Goal: Transaction & Acquisition: Purchase product/service

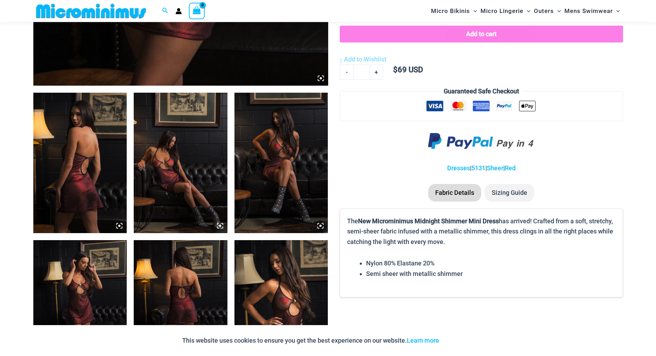
scroll to position [420, 0]
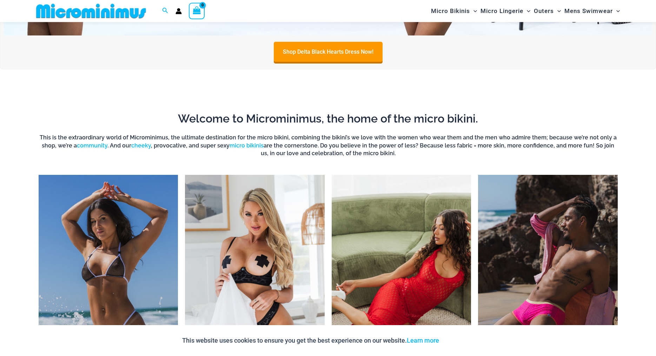
scroll to position [486, 0]
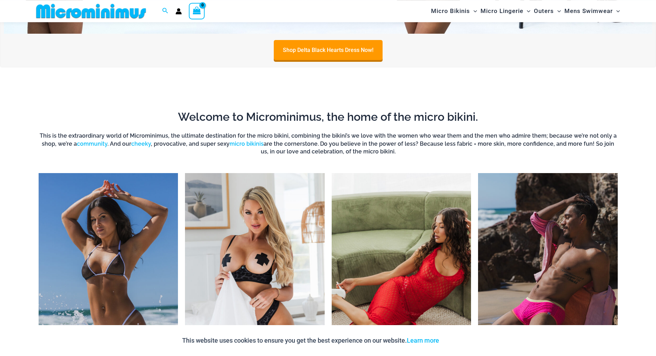
click at [419, 90] on div at bounding box center [328, 86] width 590 height 12
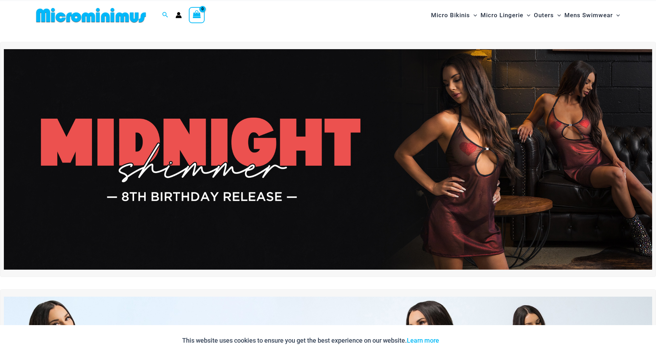
scroll to position [0, 0]
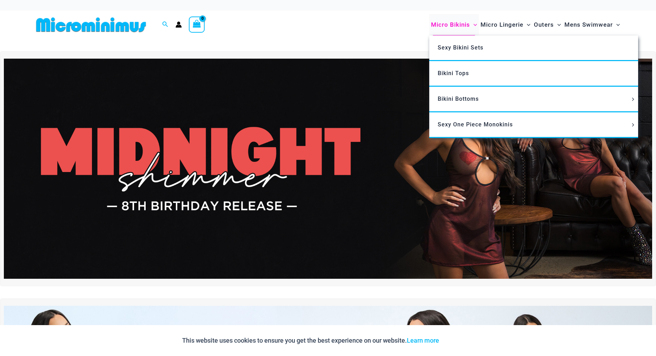
click at [444, 28] on span "Micro Bikinis" at bounding box center [450, 25] width 39 height 18
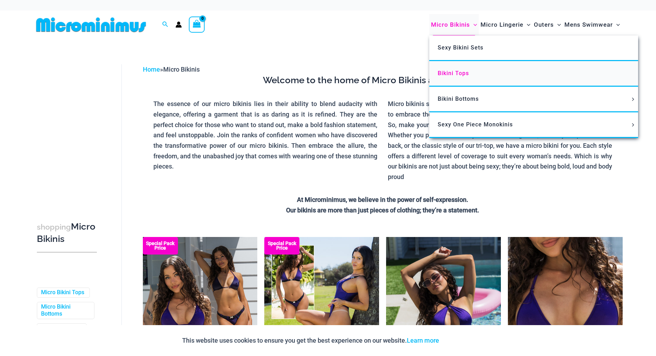
click at [450, 73] on span "Bikini Tops" at bounding box center [453, 73] width 31 height 7
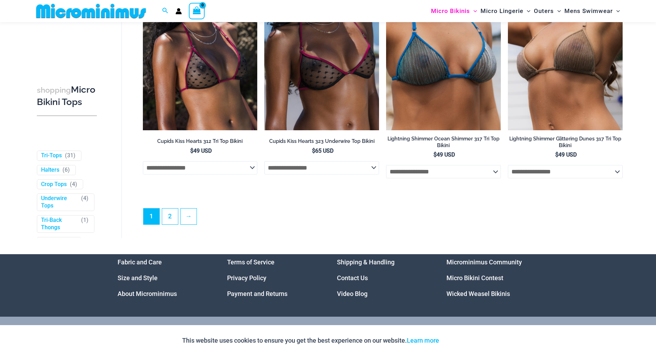
scroll to position [2012, 0]
click at [169, 219] on link "2" at bounding box center [170, 216] width 16 height 16
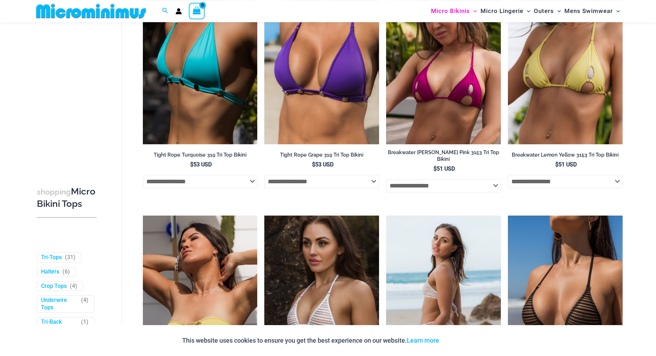
scroll to position [105, 0]
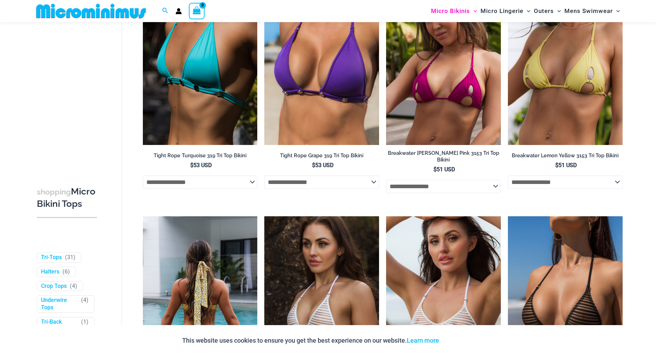
click at [213, 308] on img at bounding box center [200, 302] width 115 height 172
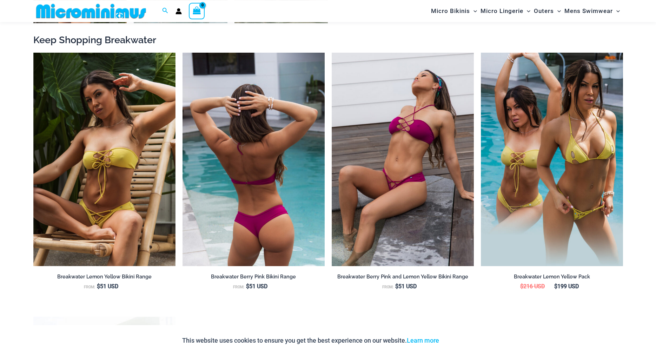
click at [260, 196] on img at bounding box center [254, 159] width 142 height 213
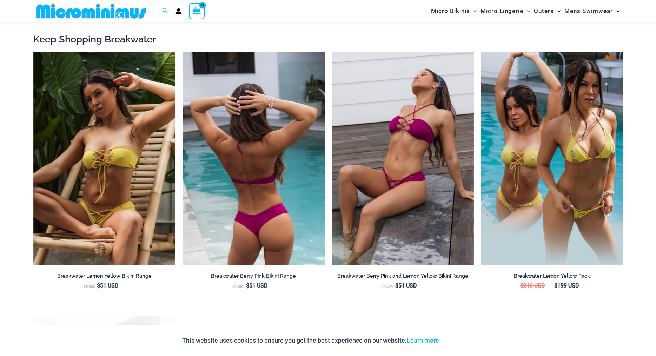
scroll to position [778, 0]
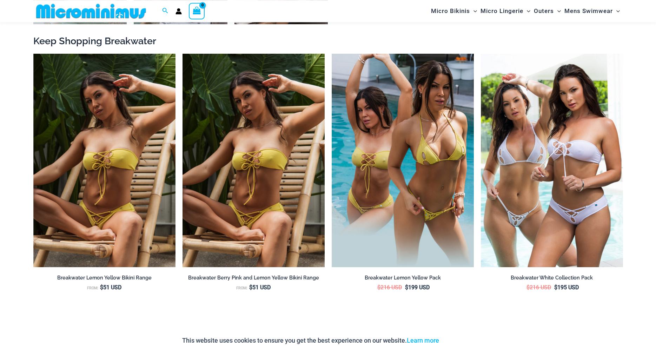
scroll to position [776, 0]
click at [296, 183] on img at bounding box center [254, 160] width 142 height 213
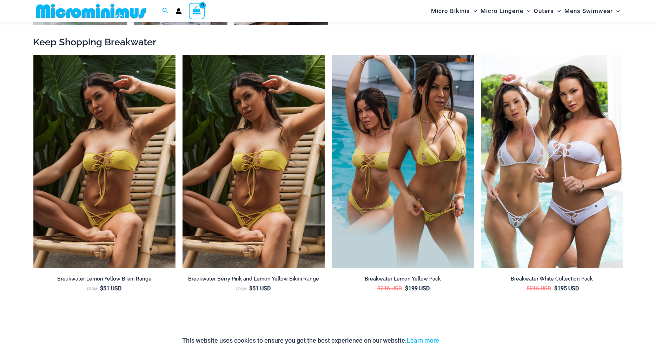
scroll to position [775, 0]
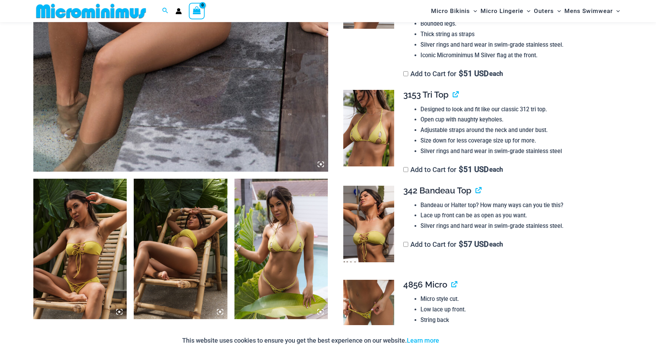
scroll to position [334, 0]
click at [476, 193] on link "View product" at bounding box center [476, 190] width 0 height 10
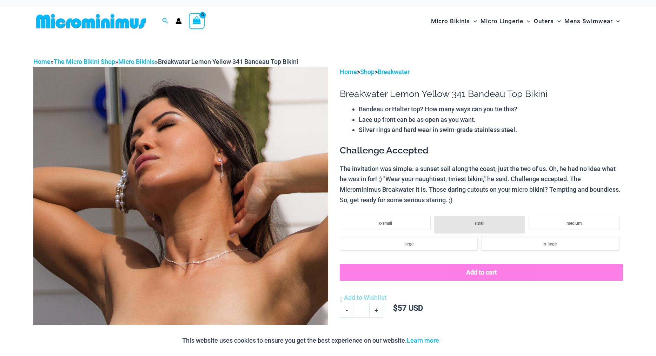
scroll to position [4, 0]
click at [137, 61] on link "Micro Bikinis" at bounding box center [136, 61] width 37 height 7
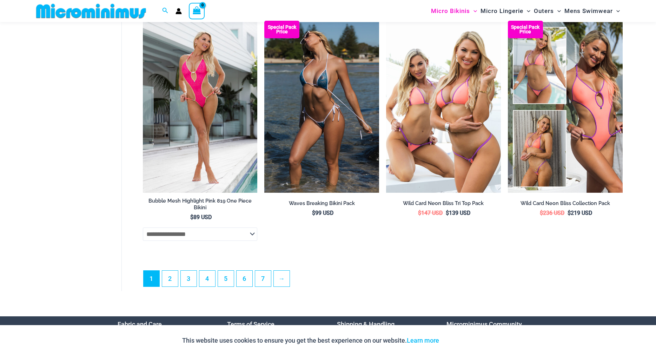
scroll to position [1968, 0]
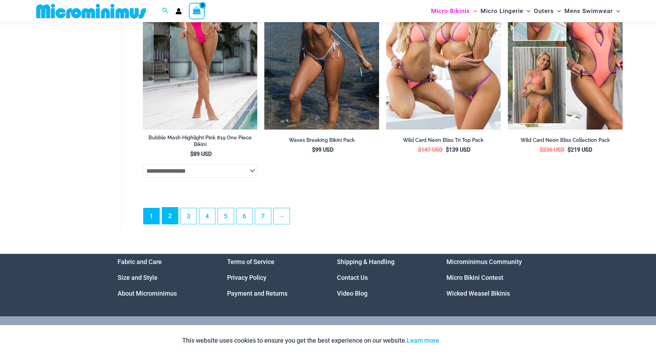
click at [172, 216] on link "2" at bounding box center [170, 215] width 16 height 16
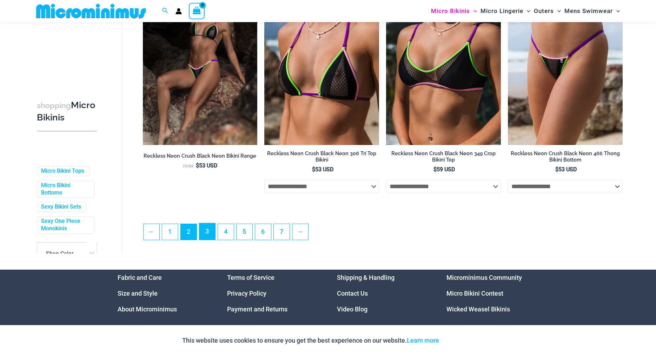
scroll to position [1789, 0]
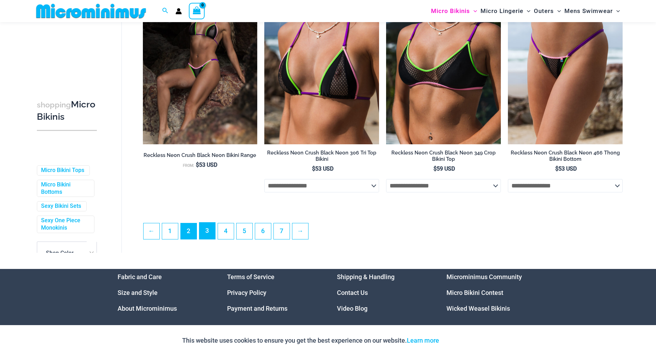
click at [211, 239] on link "3" at bounding box center [207, 231] width 16 height 16
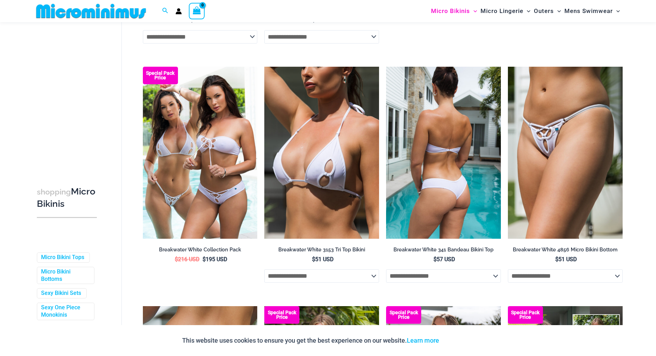
scroll to position [254, 0]
click at [446, 159] on img at bounding box center [443, 153] width 115 height 172
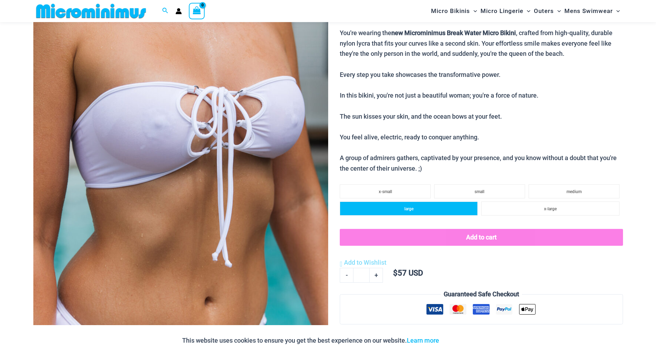
scroll to position [164, 0]
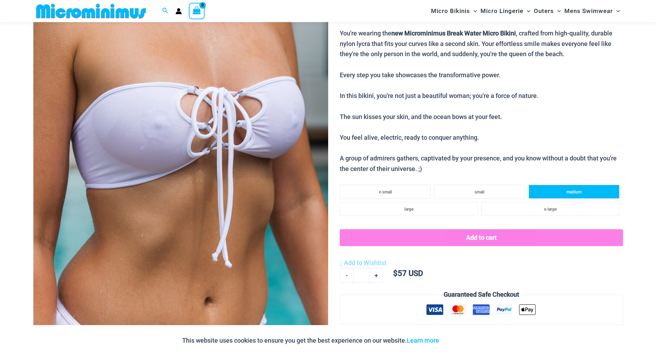
click at [570, 190] on li "medium" at bounding box center [574, 192] width 91 height 14
